Goal: Information Seeking & Learning: Find specific fact

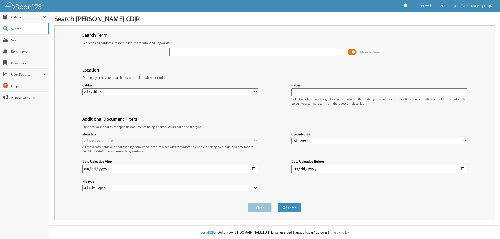
click at [180, 52] on input "text" at bounding box center [256, 52] width 175 height 8
type input "53238"
click at [278, 203] on button "Search" at bounding box center [289, 208] width 23 height 10
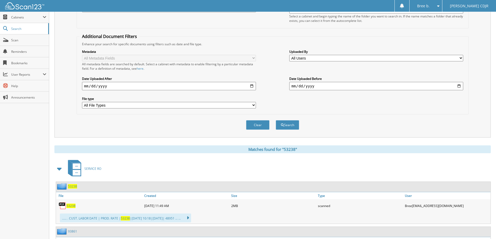
scroll to position [182, 0]
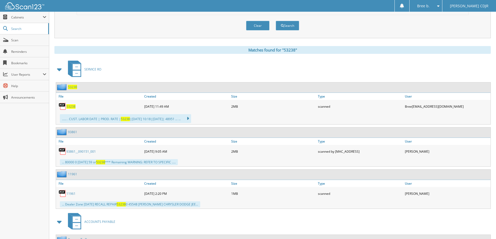
click at [72, 107] on span "53238" at bounding box center [70, 106] width 9 height 4
click at [218, 66] on div "SERVICE RO" at bounding box center [272, 69] width 436 height 21
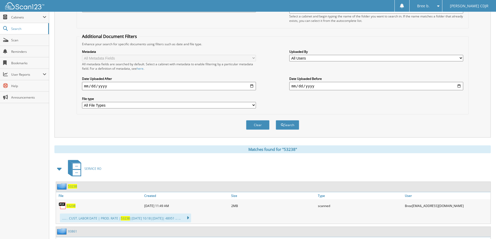
scroll to position [0, 0]
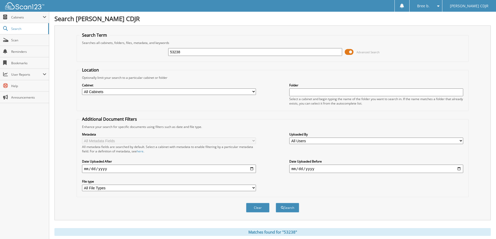
drag, startPoint x: 224, startPoint y: 52, endPoint x: -277, endPoint y: 53, distance: 501.0
type input "54866"
click at [276, 203] on button "Search" at bounding box center [287, 208] width 23 height 10
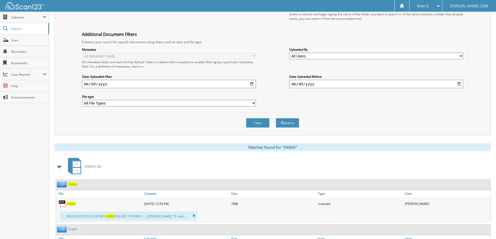
scroll to position [156, 0]
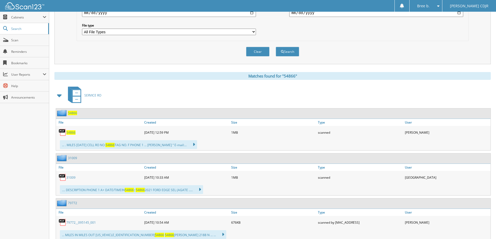
click at [70, 135] on span "54866" at bounding box center [70, 132] width 9 height 4
